Goal: Transaction & Acquisition: Purchase product/service

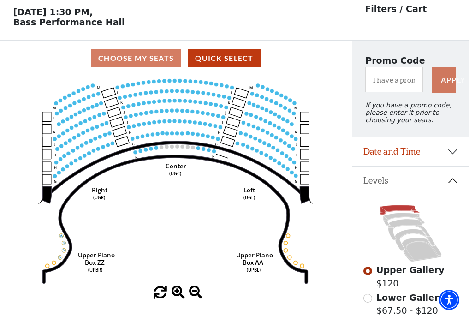
scroll to position [43, 0]
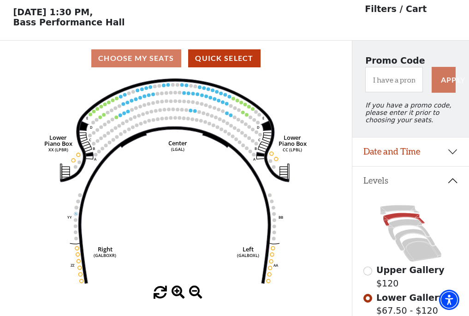
scroll to position [43, 0]
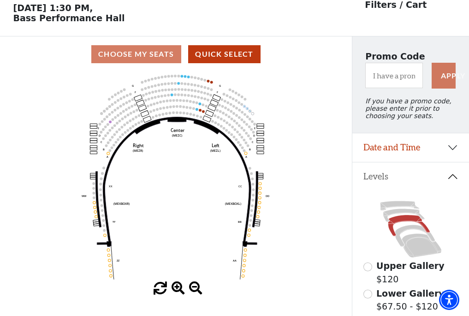
scroll to position [43, 0]
